Goal: Task Accomplishment & Management: Use online tool/utility

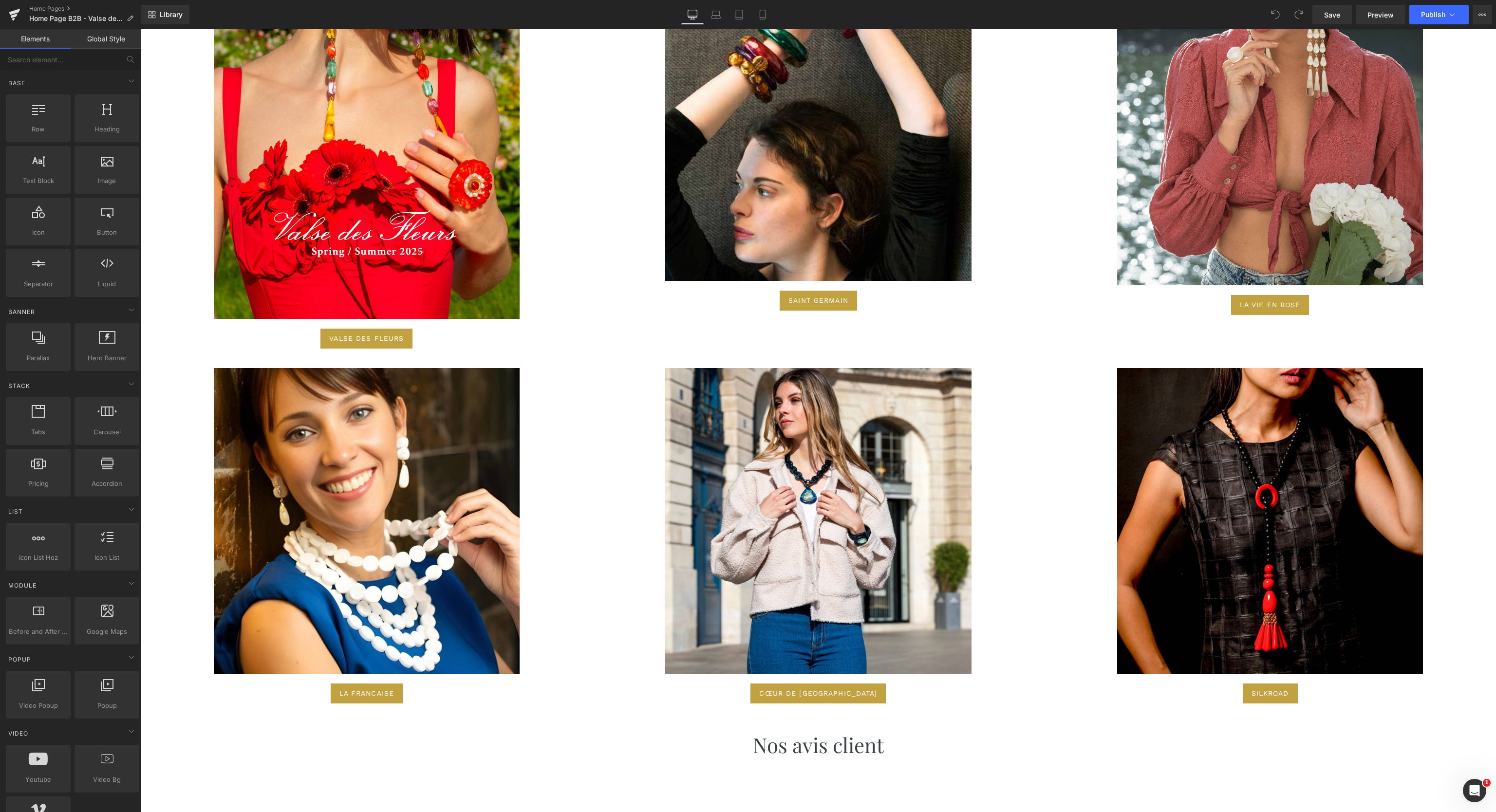
scroll to position [3991, 0]
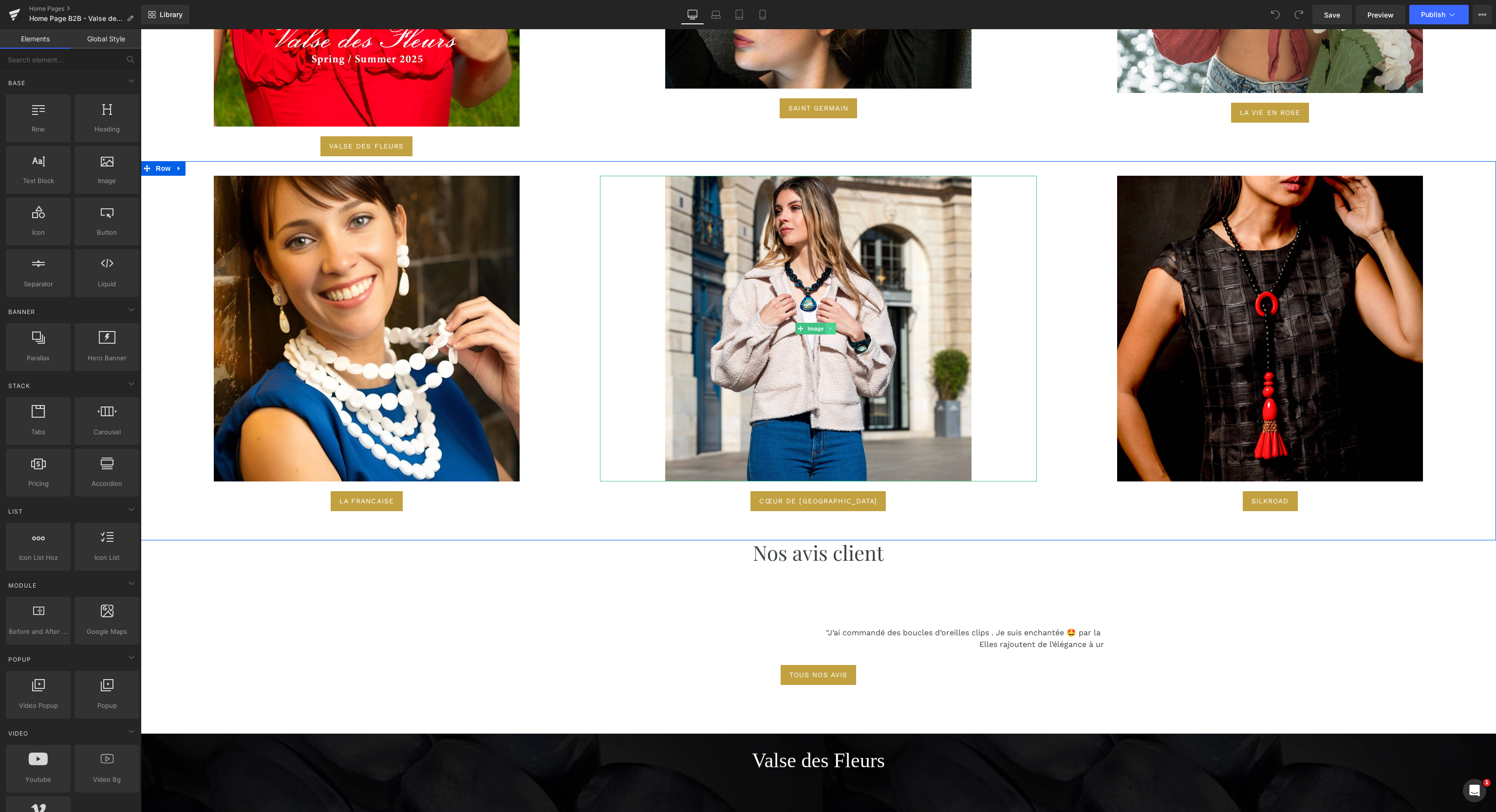
click at [829, 323] on link at bounding box center [831, 329] width 10 height 12
click at [833, 326] on icon at bounding box center [836, 328] width 5 height 5
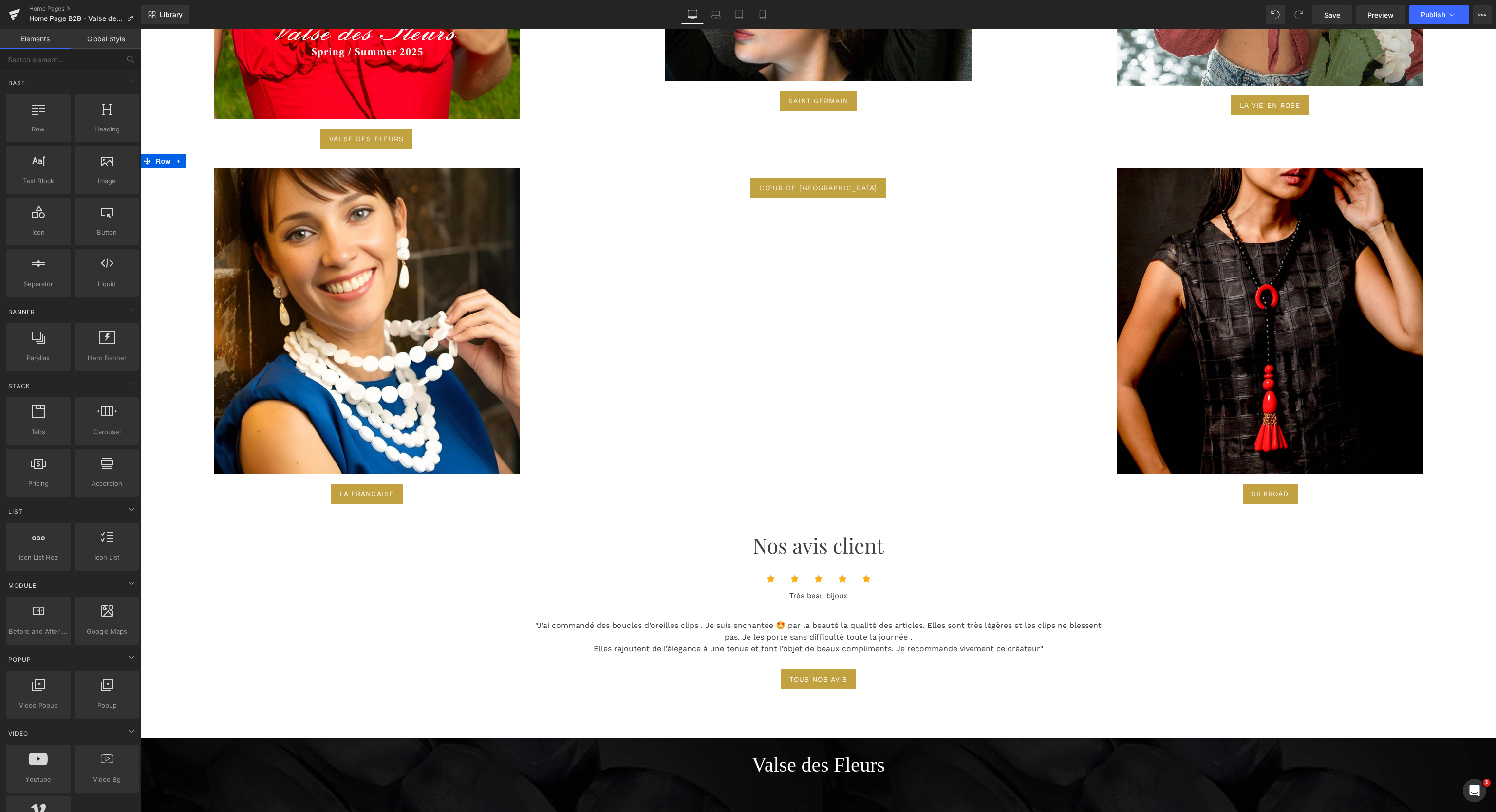
scroll to position [3983, 0]
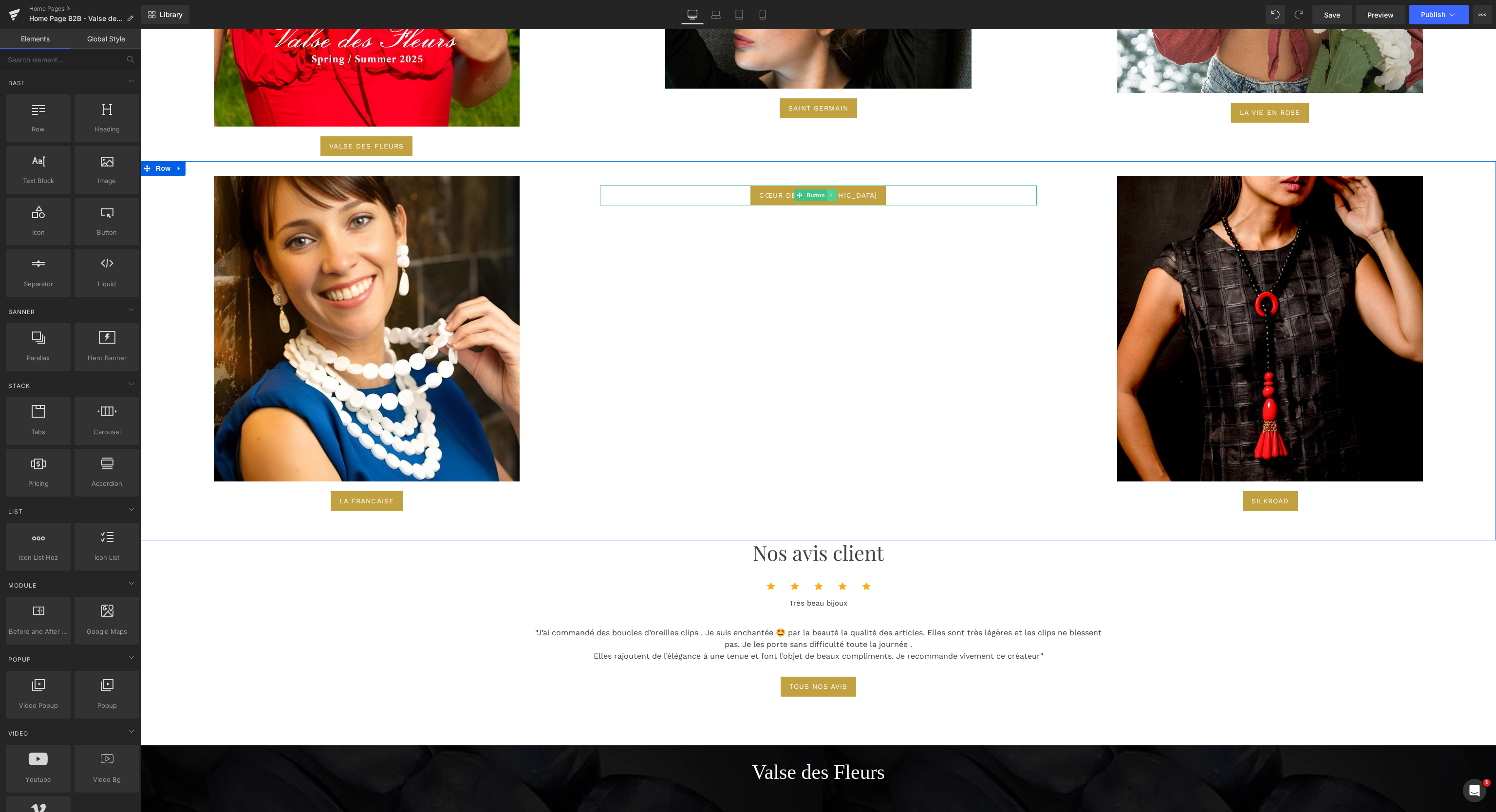
click at [829, 192] on icon at bounding box center [832, 195] width 5 height 6
click at [834, 192] on icon at bounding box center [836, 195] width 5 height 6
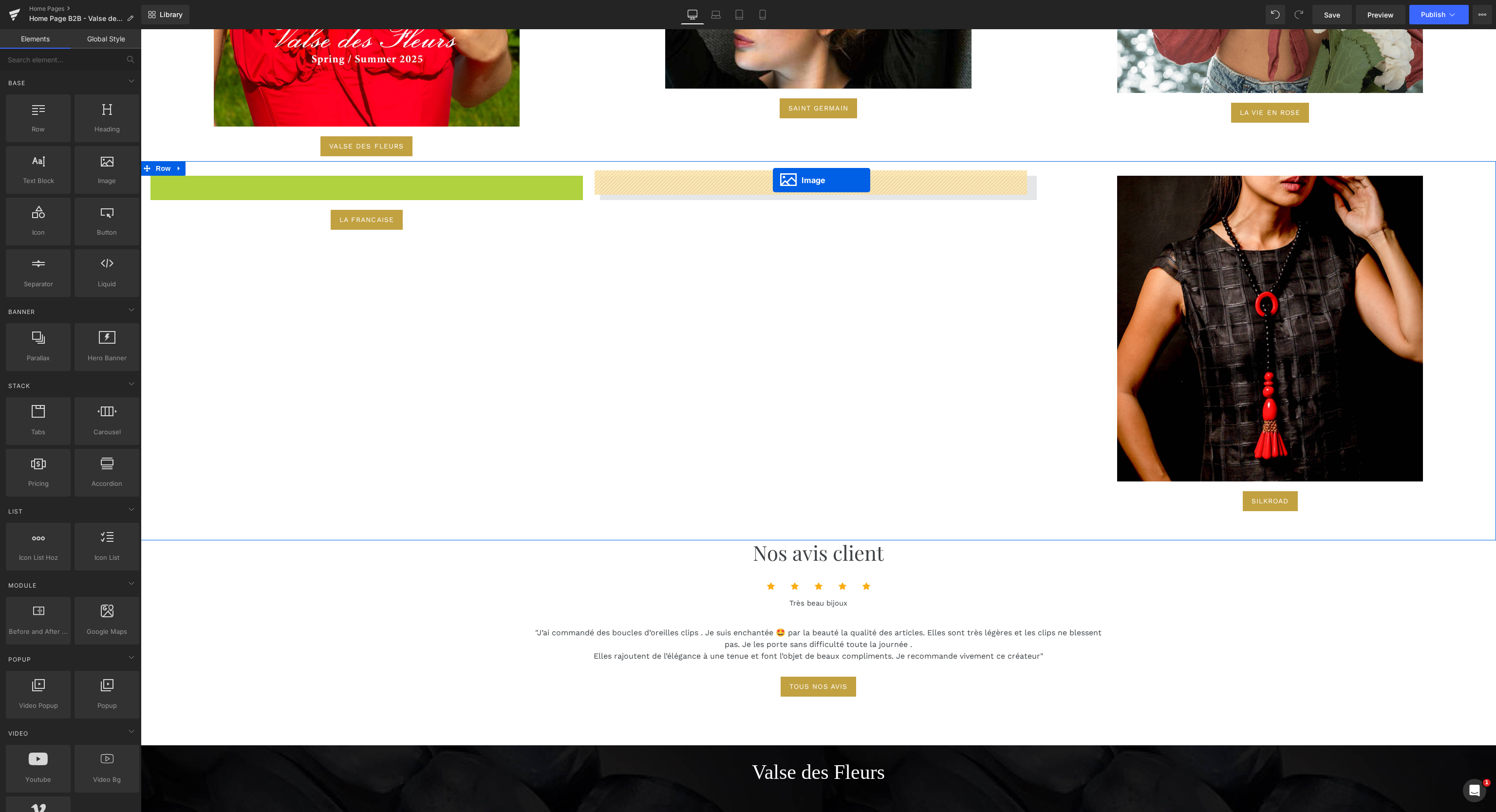
drag, startPoint x: 351, startPoint y: 321, endPoint x: 773, endPoint y: 180, distance: 444.9
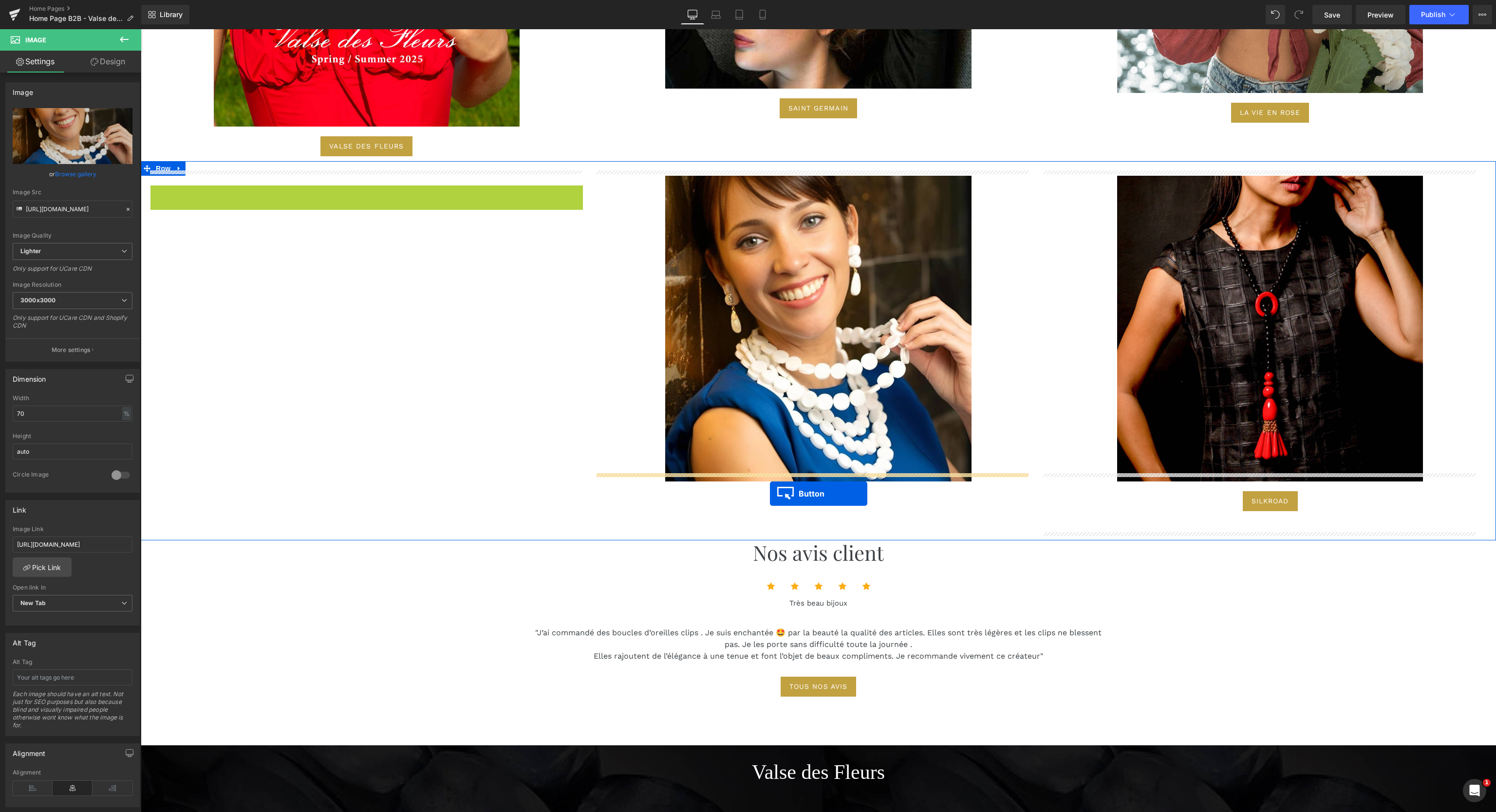
drag, startPoint x: 345, startPoint y: 192, endPoint x: 770, endPoint y: 493, distance: 520.8
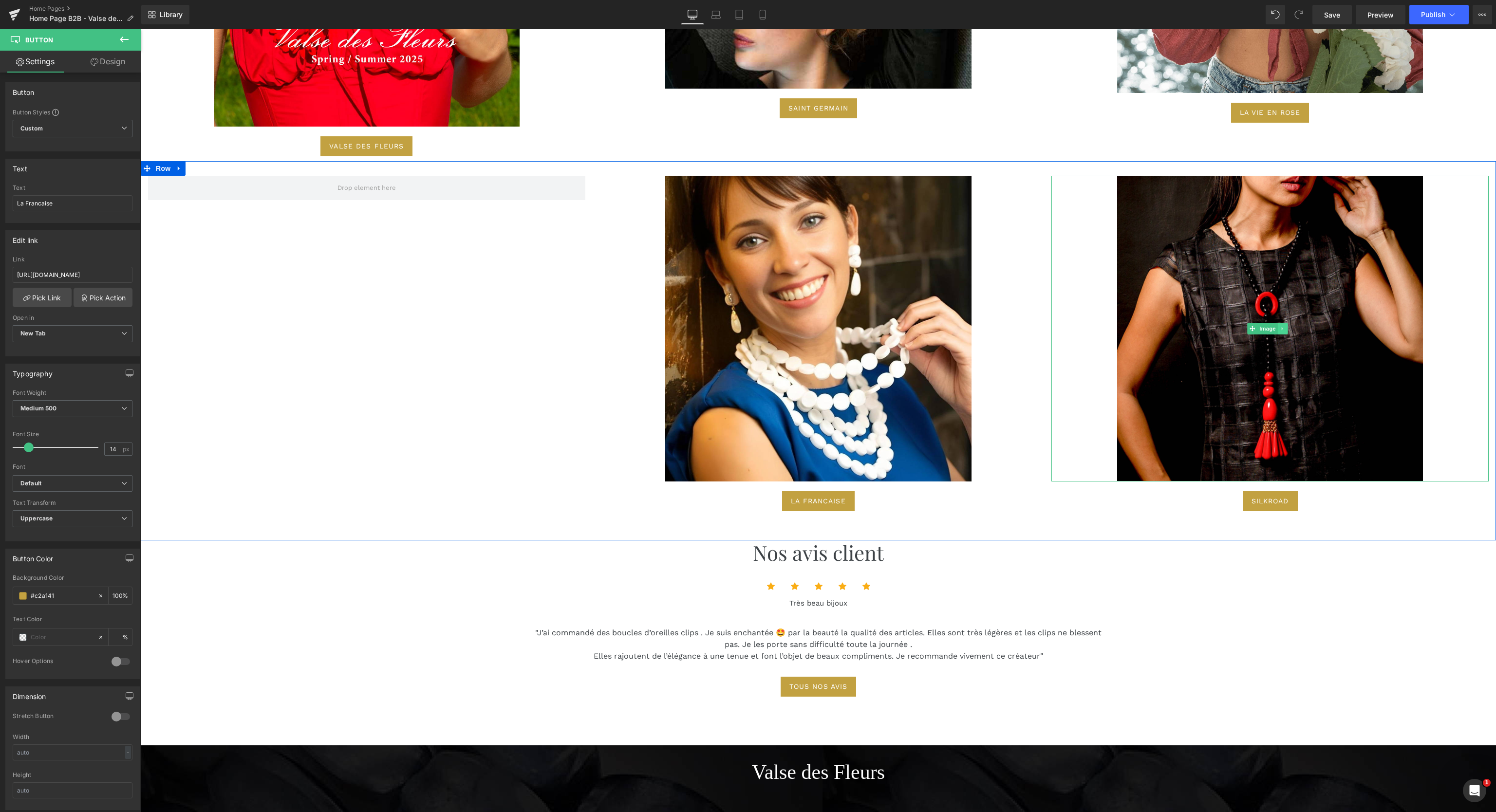
click at [1278, 325] on link at bounding box center [1283, 329] width 10 height 12
click at [1283, 325] on link at bounding box center [1288, 329] width 10 height 12
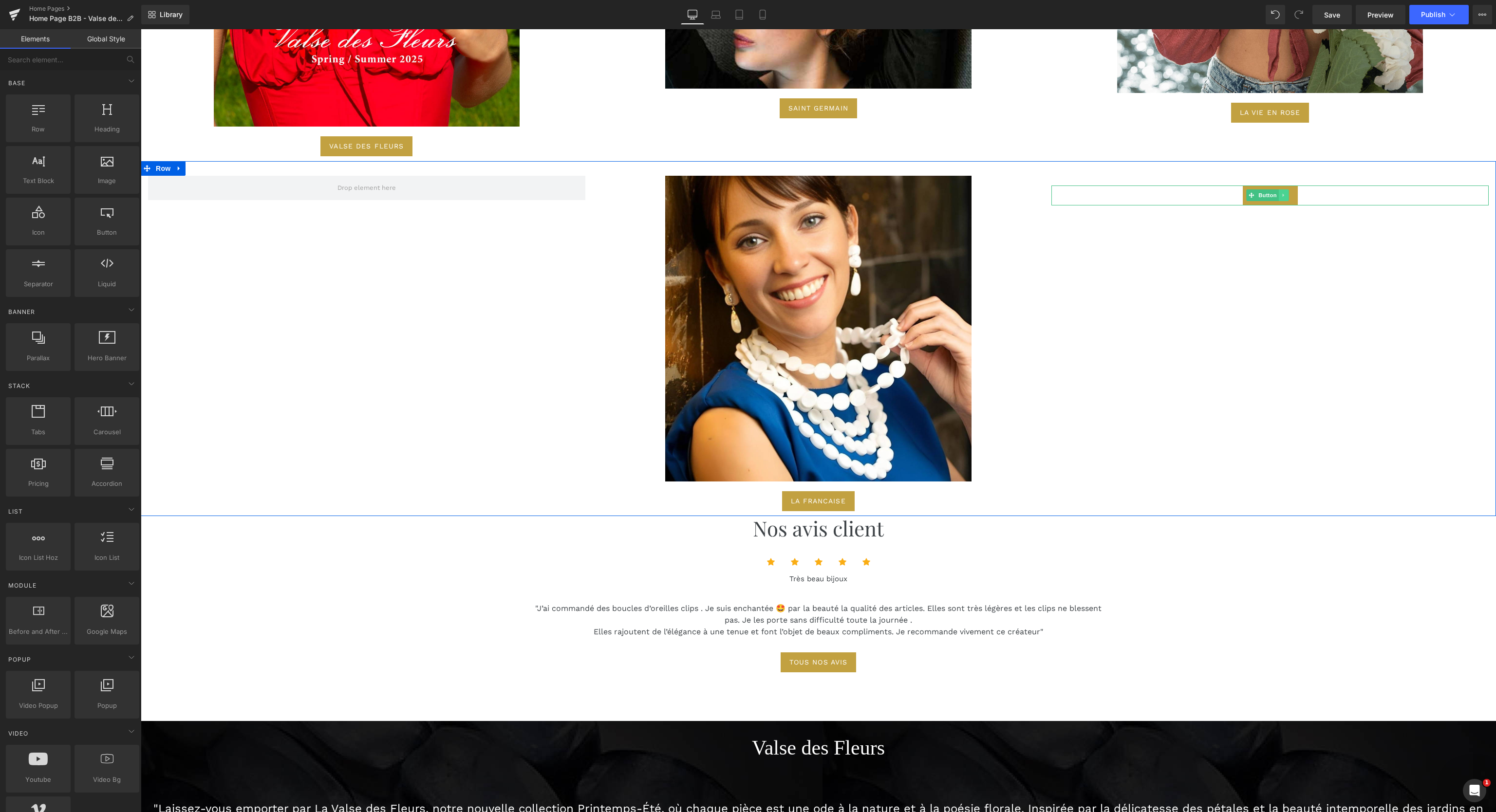
click at [1281, 192] on icon at bounding box center [1283, 195] width 5 height 6
click at [1286, 193] on icon at bounding box center [1289, 195] width 5 height 5
click at [1202, 291] on div "Image La Francaise Button Row" at bounding box center [818, 338] width 1355 height 355
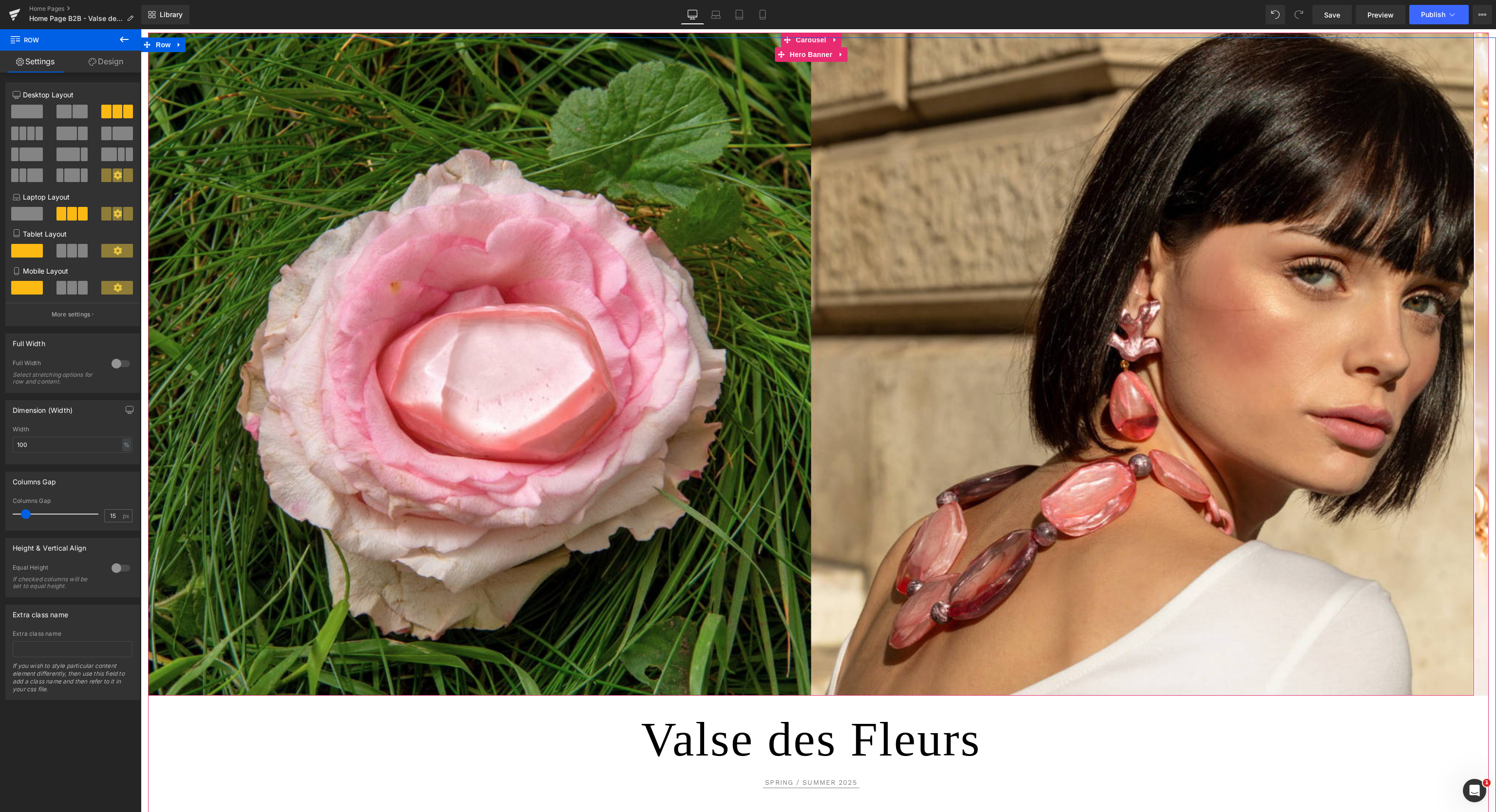
scroll to position [0, 0]
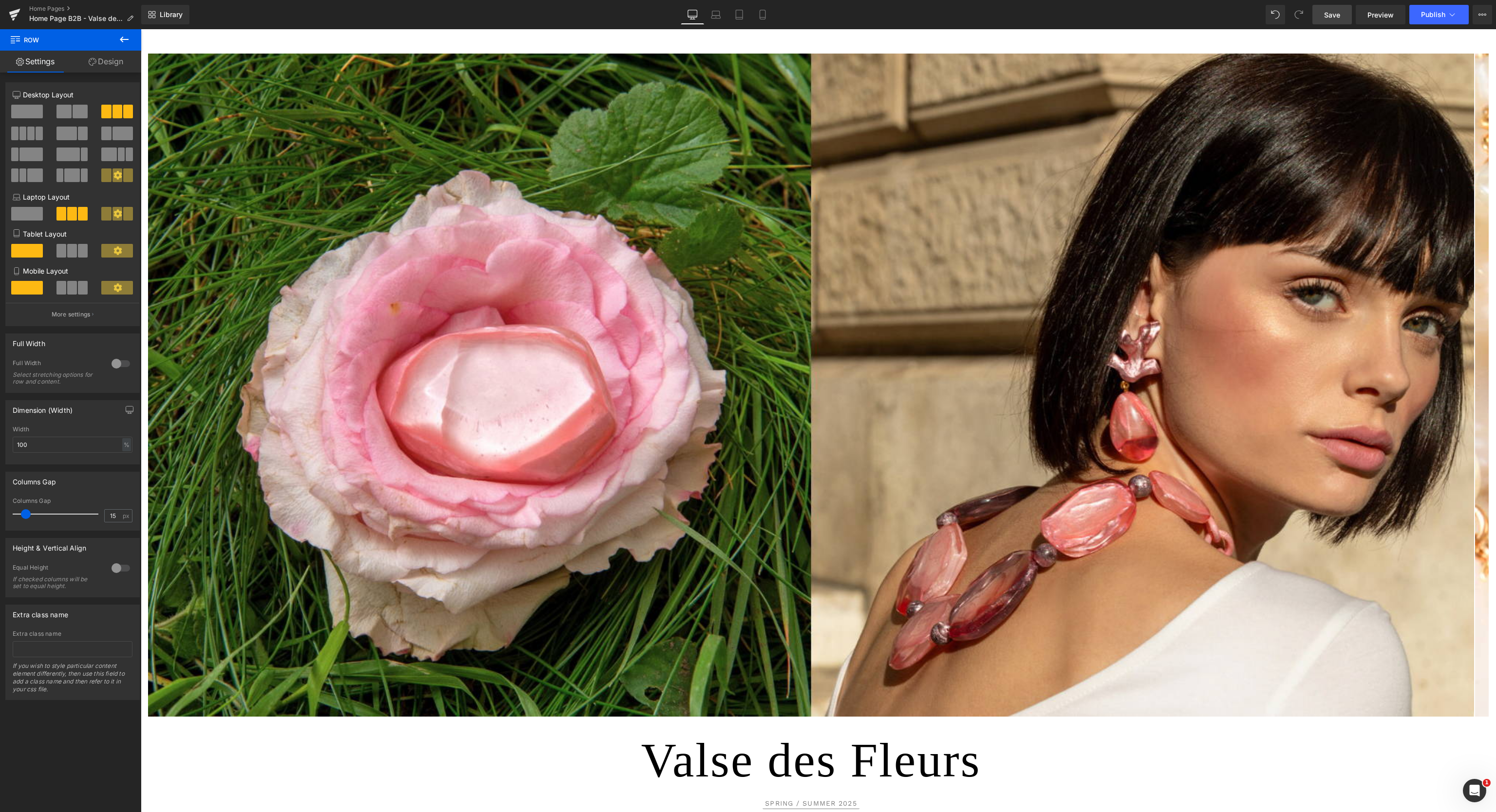
click at [1329, 19] on span "Save" at bounding box center [1332, 15] width 16 height 10
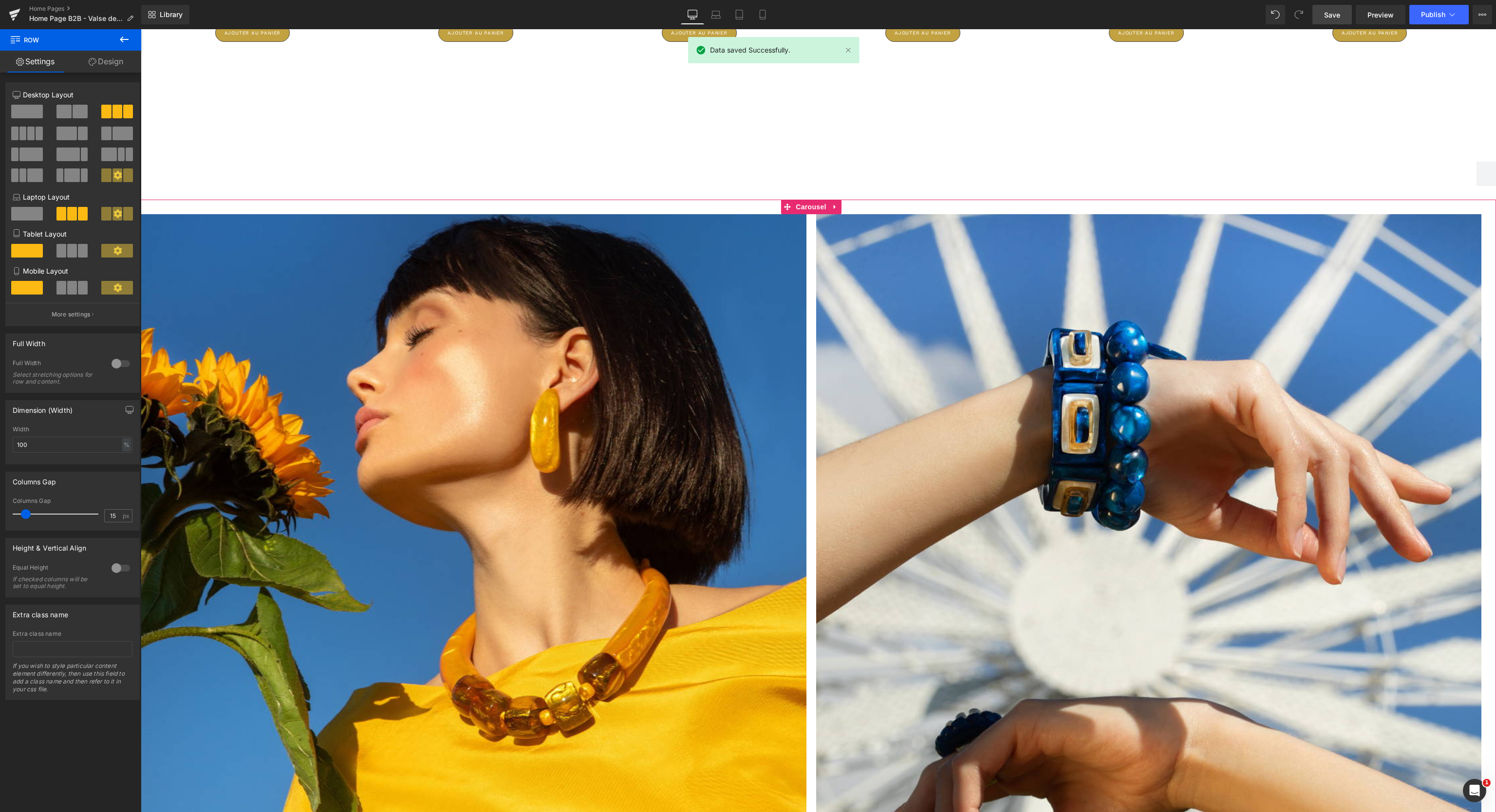
scroll to position [1655, 0]
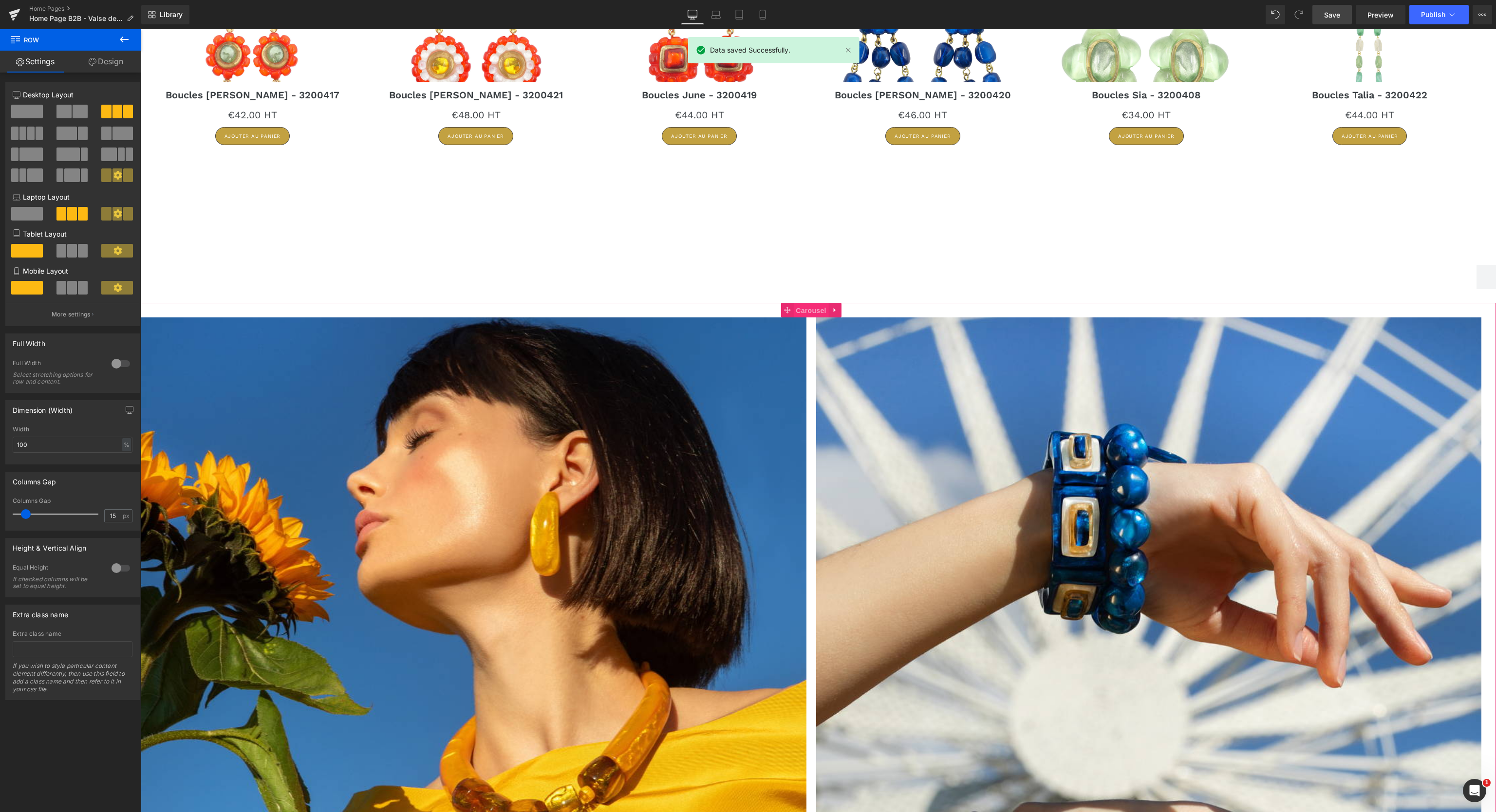
click at [810, 311] on span "Carousel" at bounding box center [811, 310] width 35 height 15
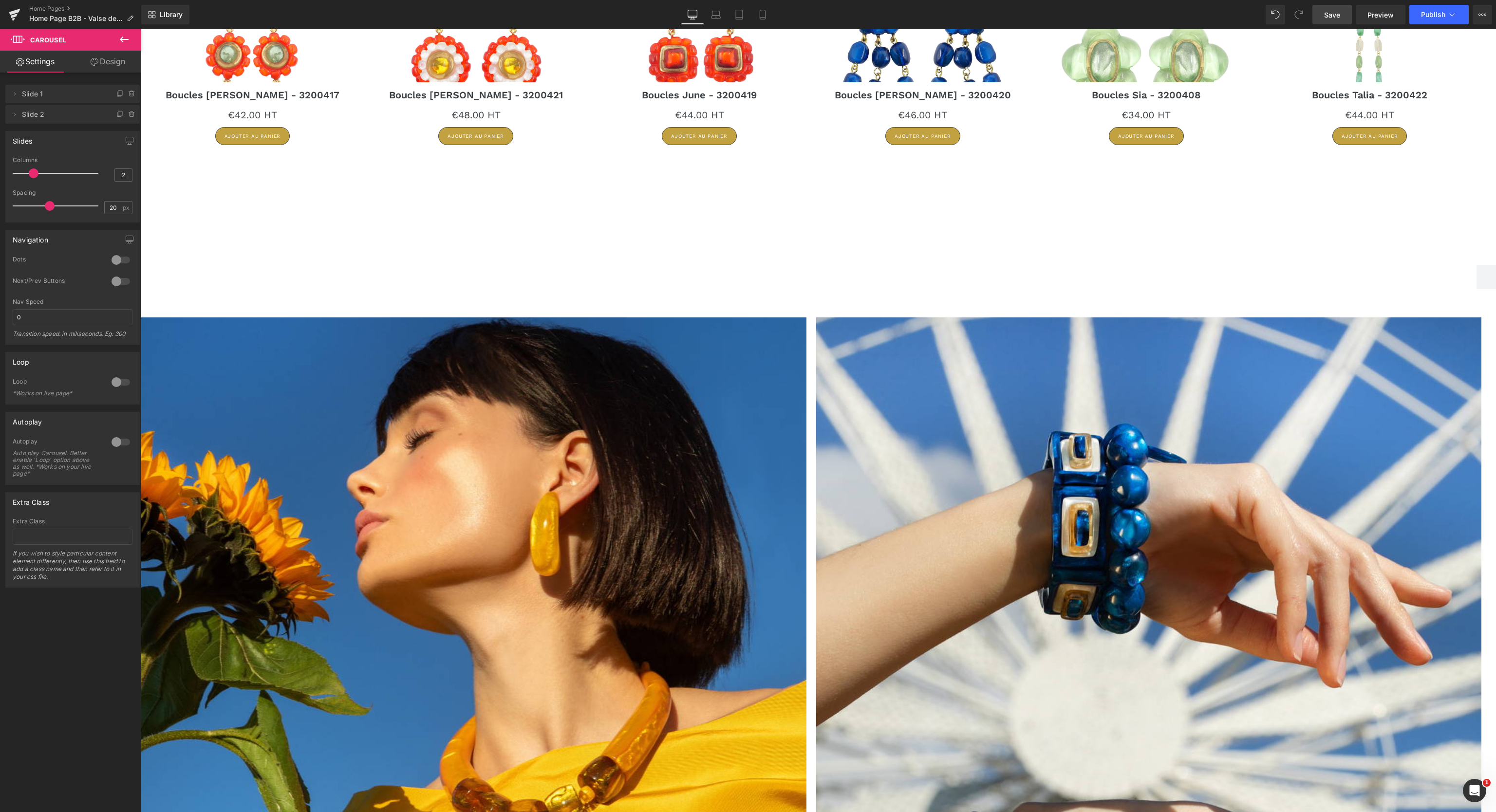
click at [120, 38] on icon at bounding box center [124, 39] width 12 height 12
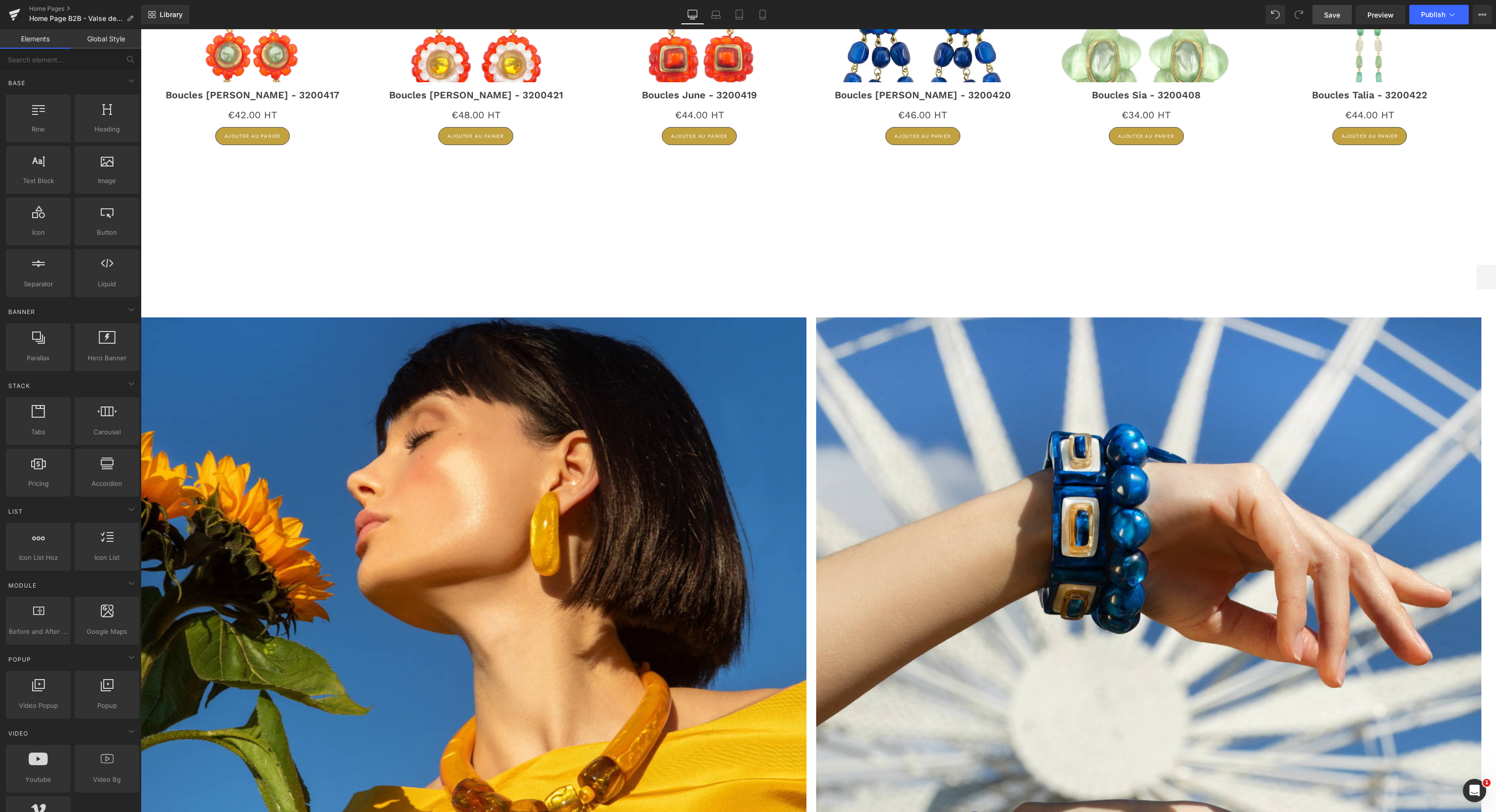
click at [117, 43] on link "Global Style" at bounding box center [106, 39] width 71 height 20
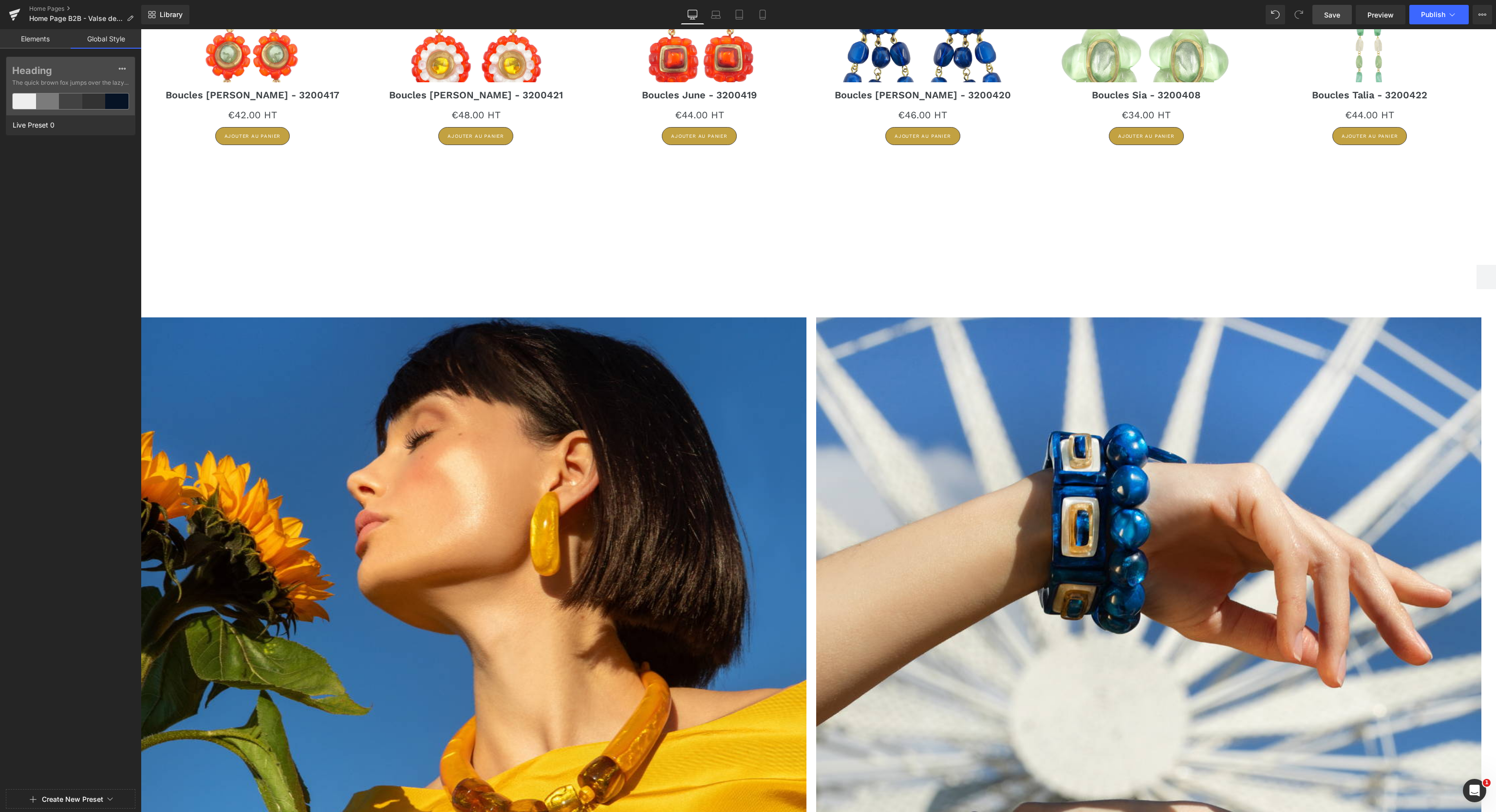
click at [39, 35] on link "Elements" at bounding box center [35, 39] width 71 height 20
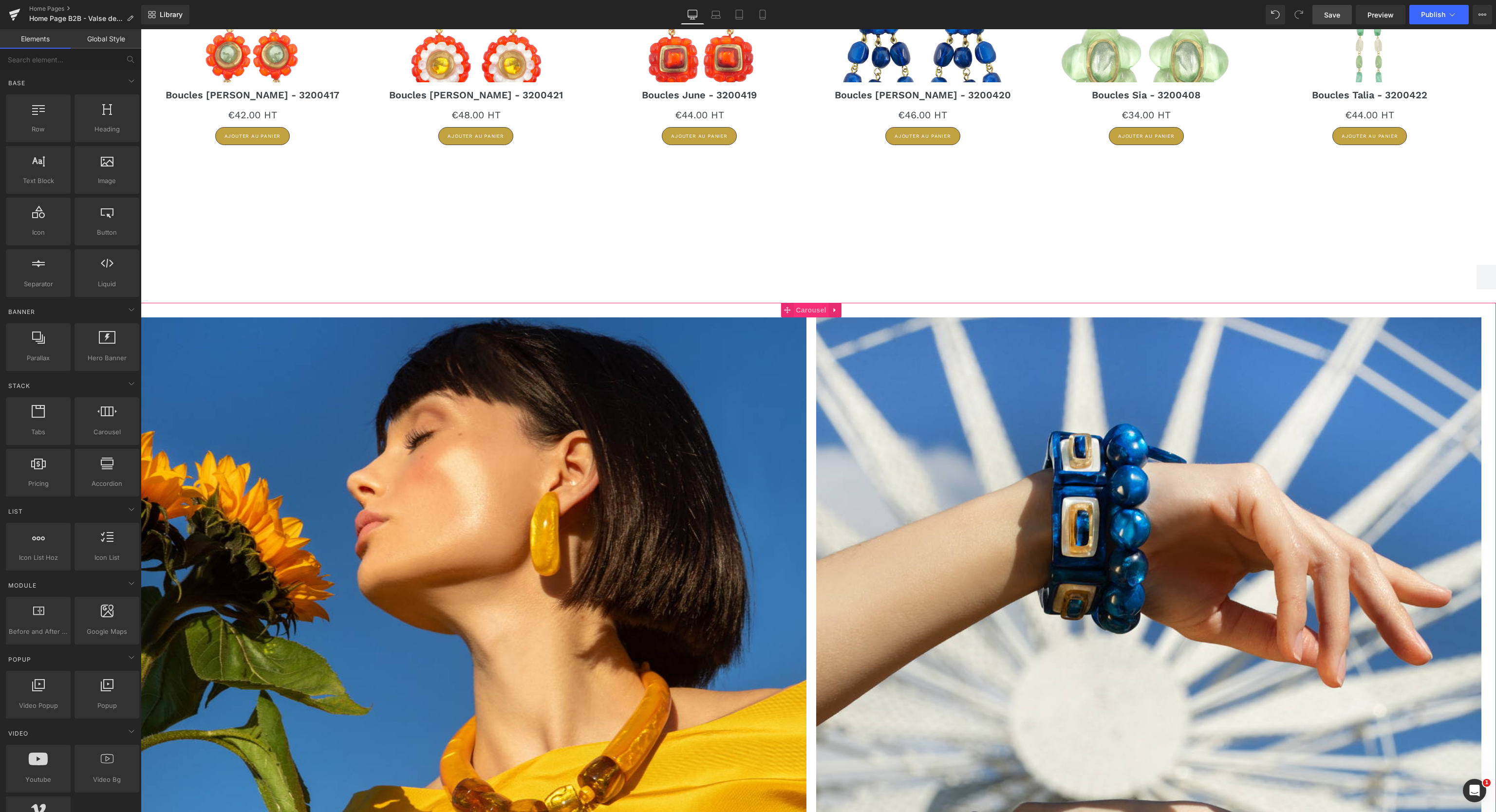
click at [812, 312] on span "Carousel" at bounding box center [811, 310] width 35 height 15
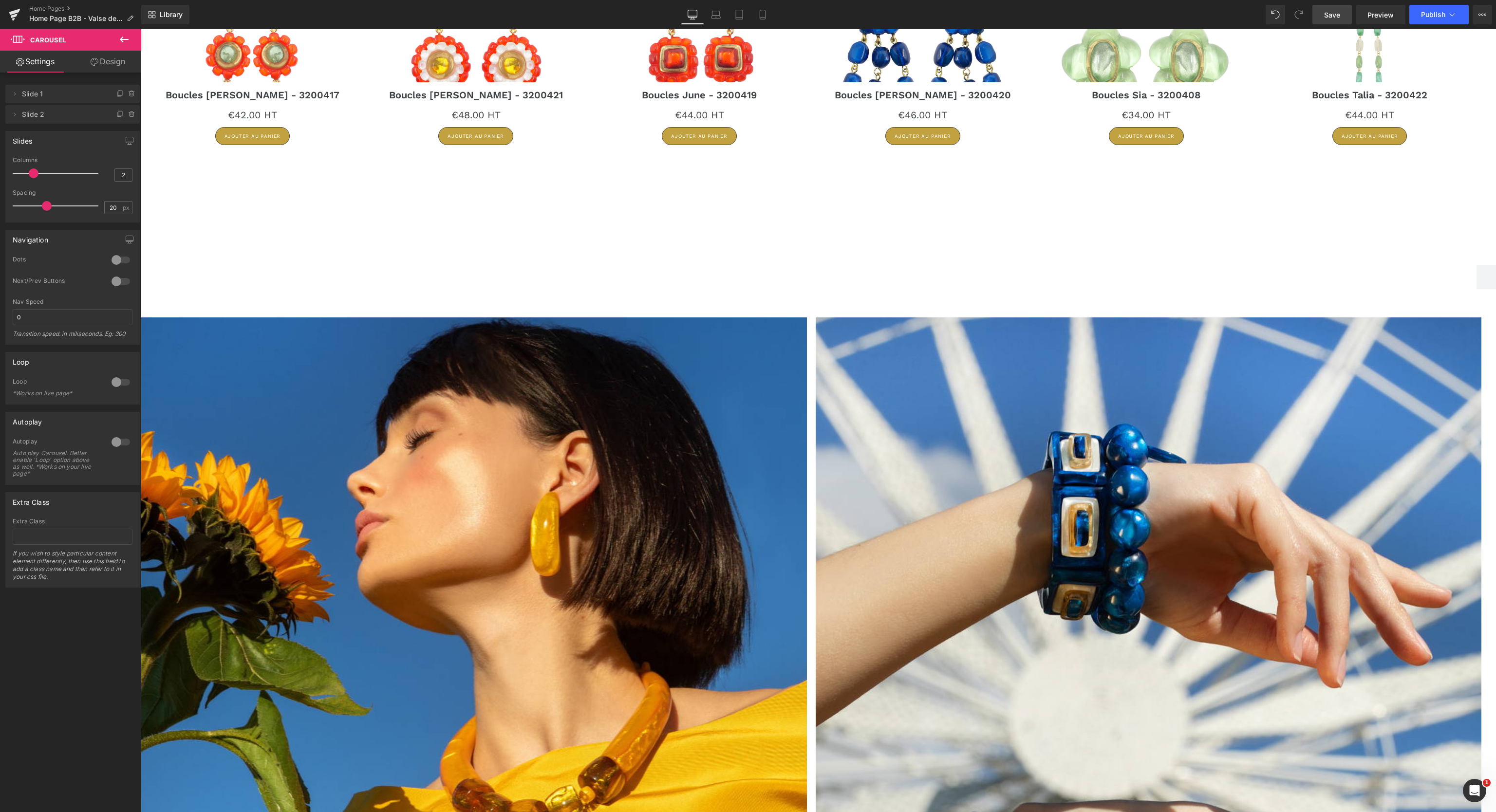
click at [46, 207] on span at bounding box center [46, 205] width 10 height 10
drag, startPoint x: 34, startPoint y: 171, endPoint x: 40, endPoint y: 174, distance: 6.7
click at [40, 174] on div at bounding box center [57, 174] width 81 height 20
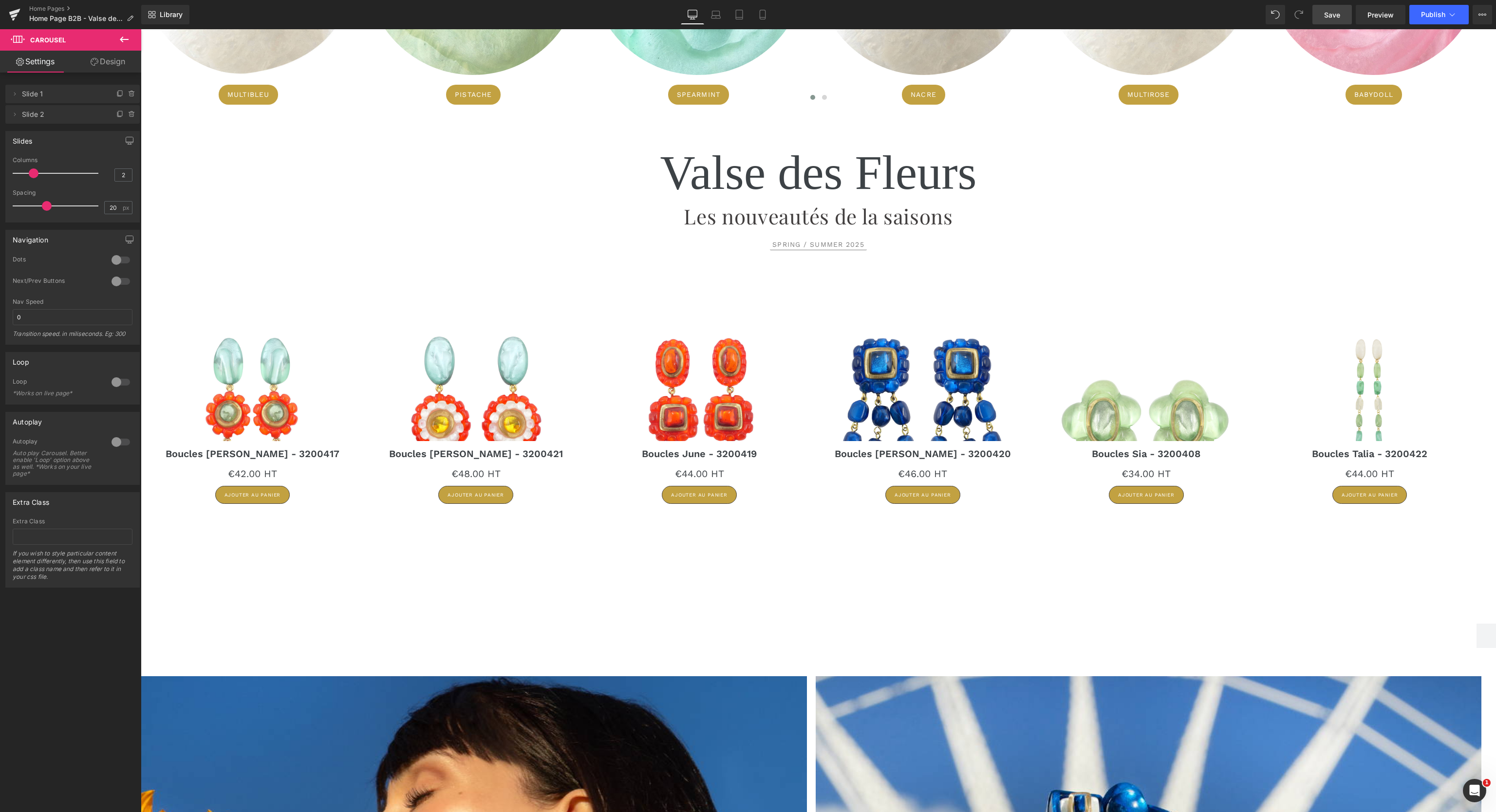
scroll to position [1557, 0]
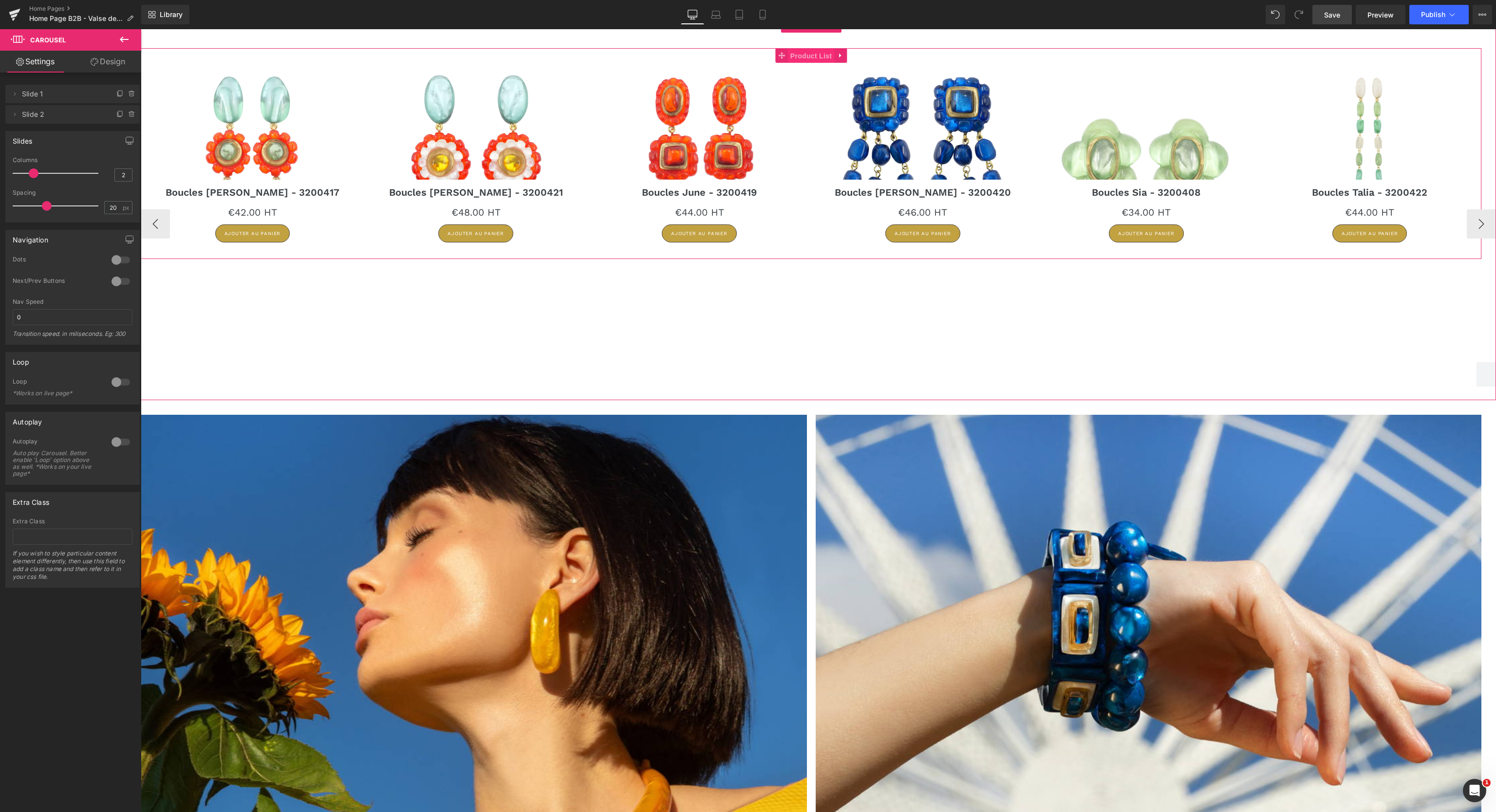
click at [817, 56] on span "Product List" at bounding box center [811, 56] width 46 height 15
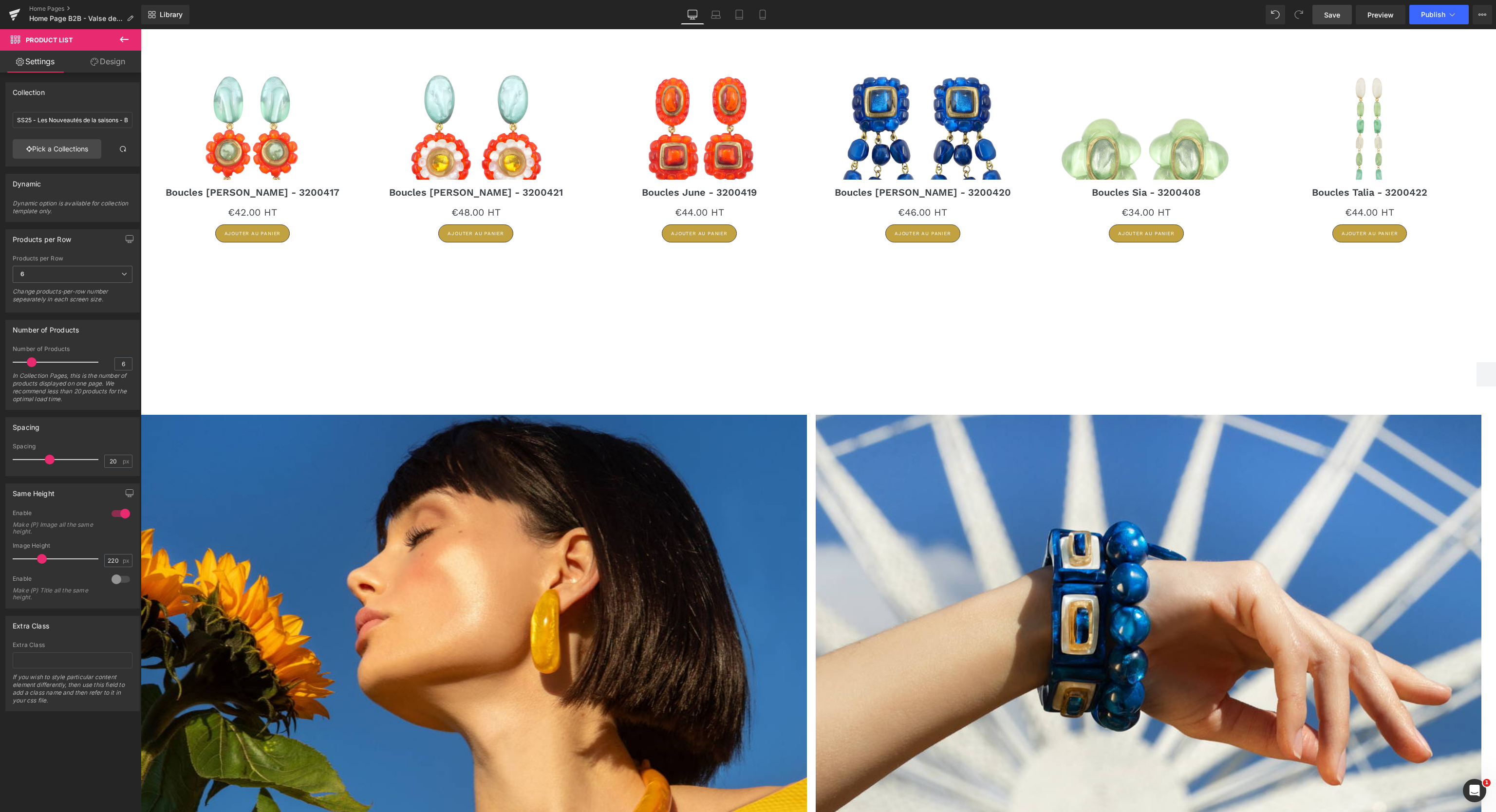
click at [1332, 20] on span "Save" at bounding box center [1332, 15] width 16 height 10
click at [1435, 16] on span "Publish" at bounding box center [1433, 14] width 24 height 8
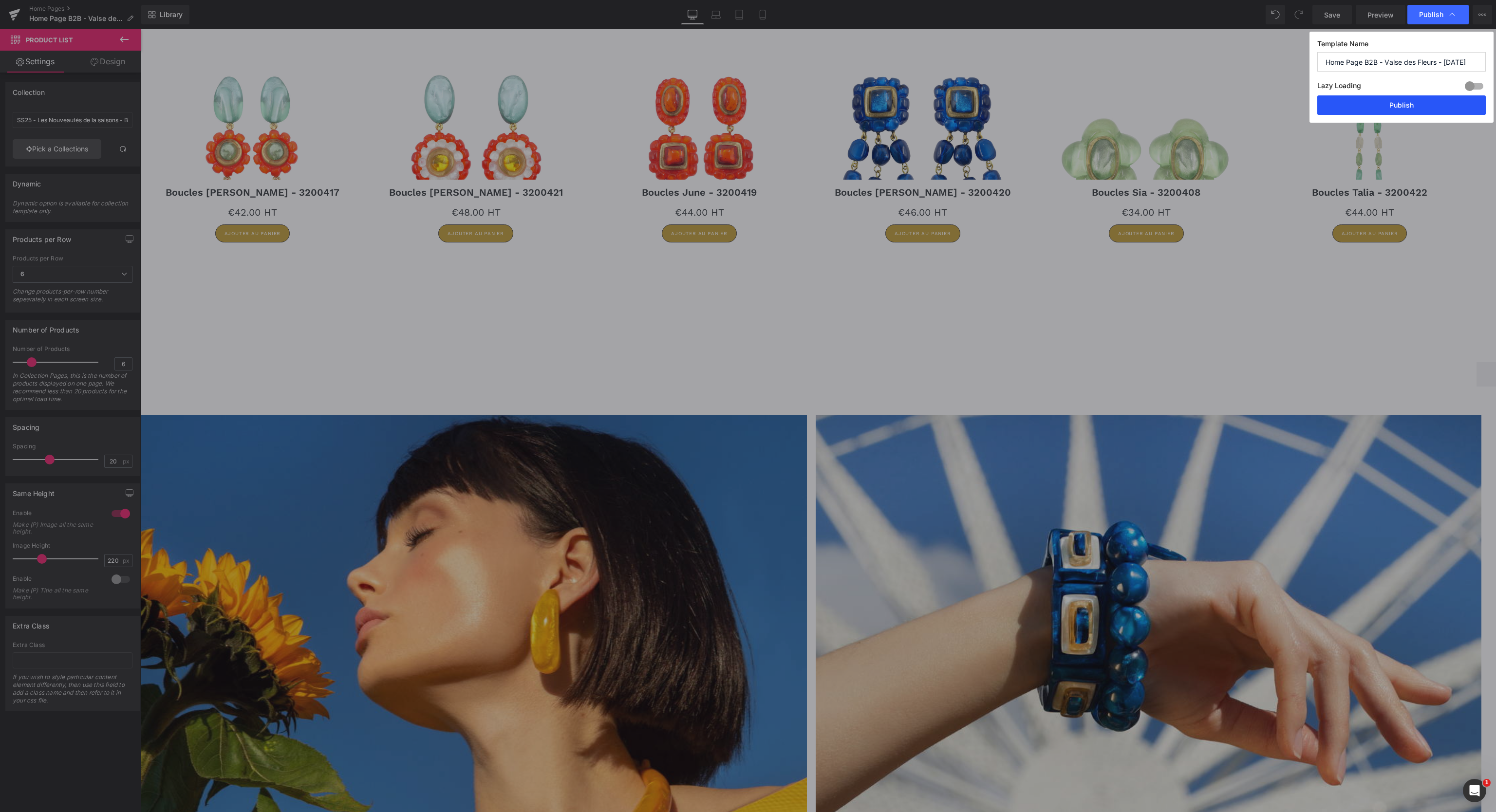
click at [1396, 107] on button "Publish" at bounding box center [1401, 105] width 168 height 20
